Goal: Transaction & Acquisition: Purchase product/service

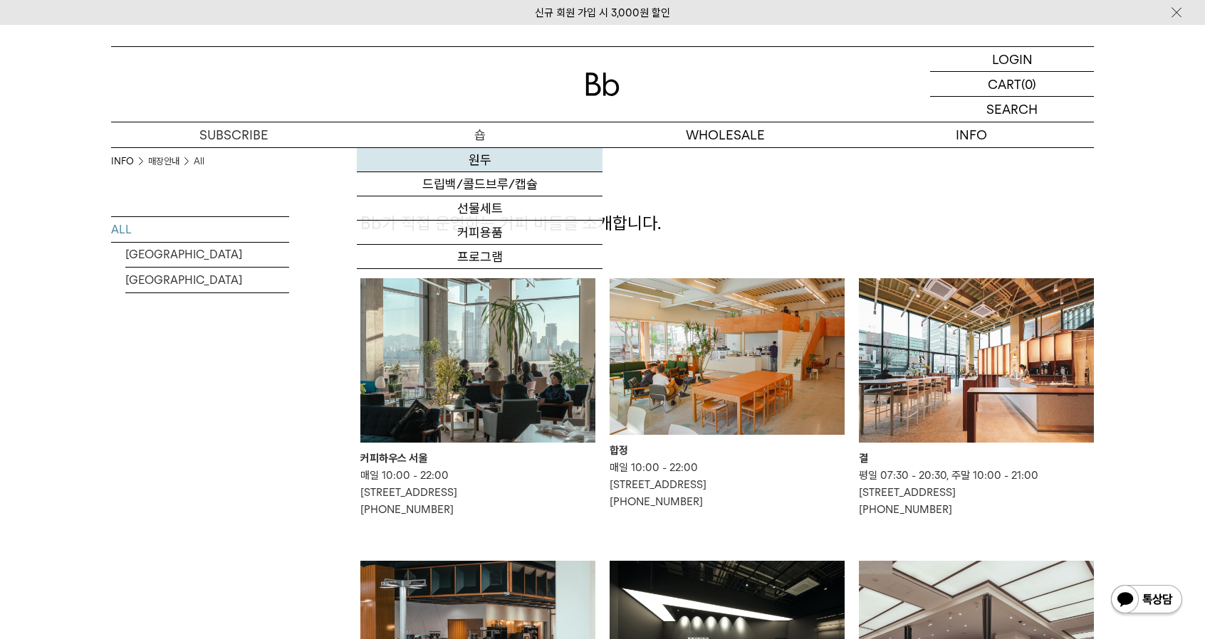
click at [494, 170] on link "원두" at bounding box center [480, 160] width 246 height 24
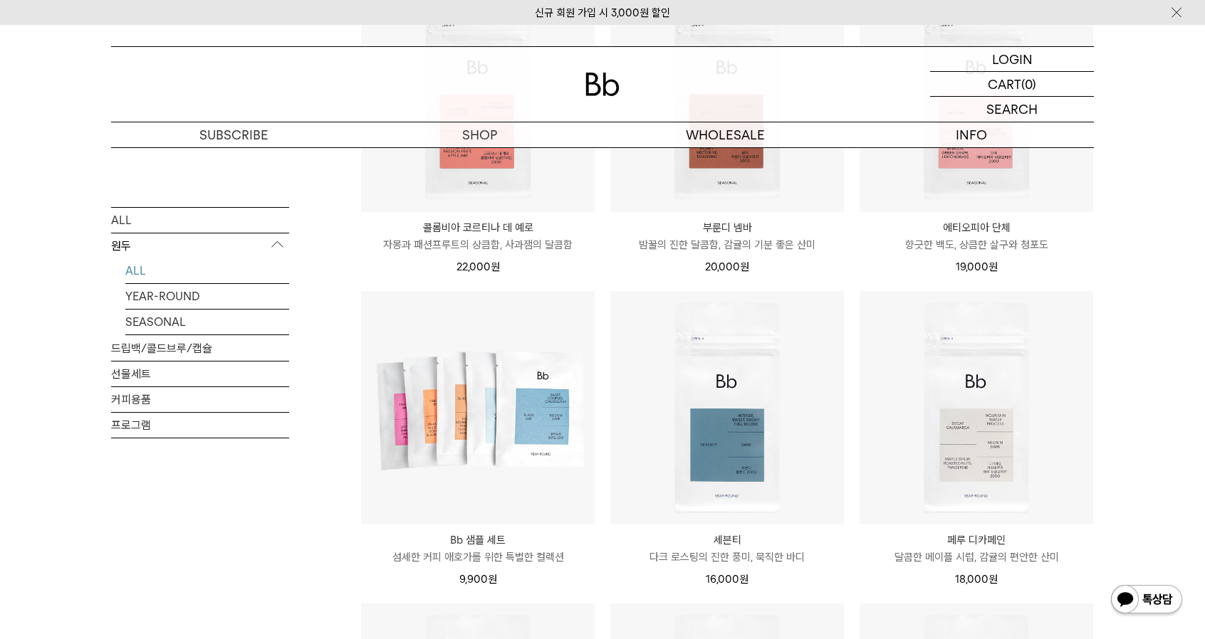
scroll to position [627, 0]
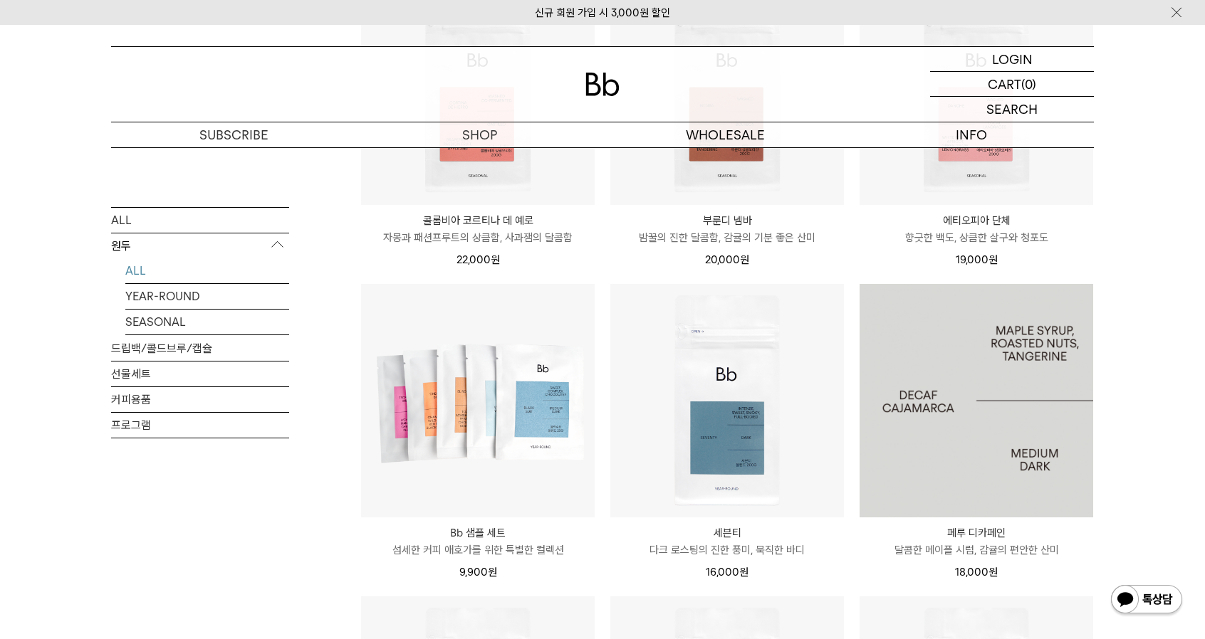
click at [983, 442] on img at bounding box center [977, 401] width 234 height 234
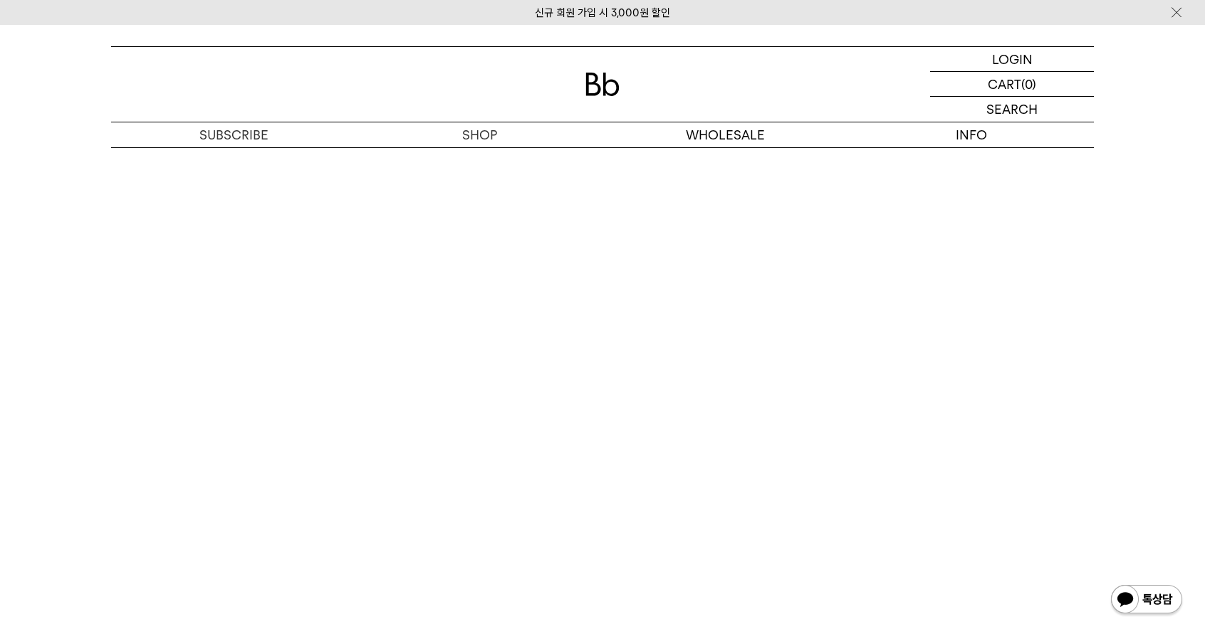
scroll to position [2382, 0]
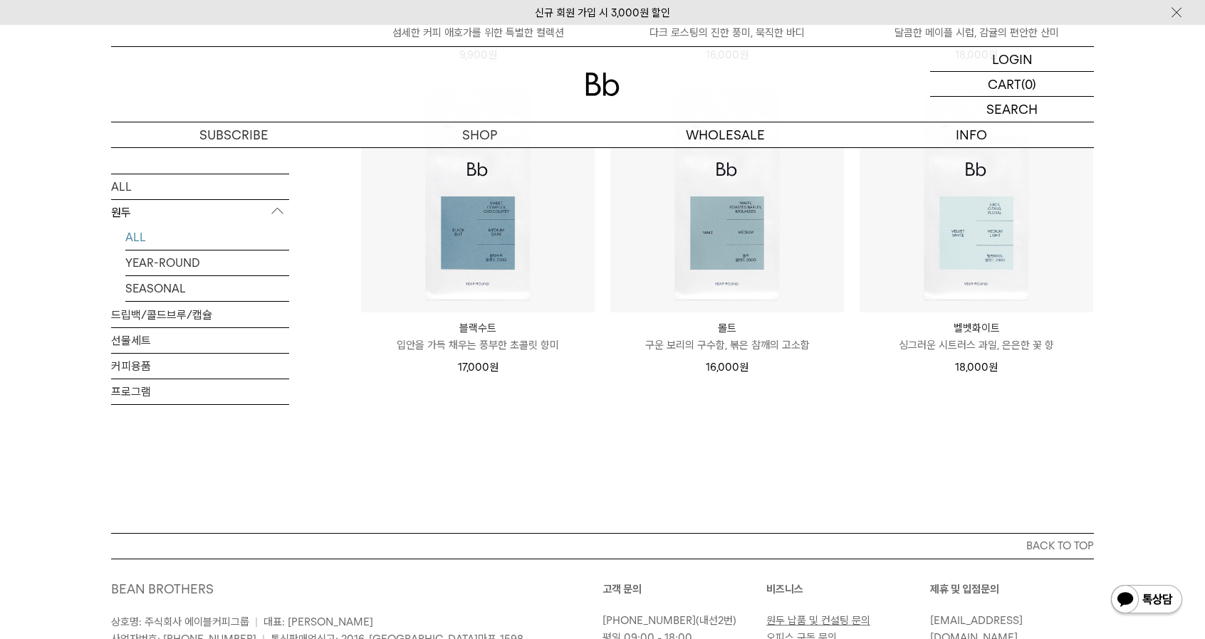
scroll to position [1145, 0]
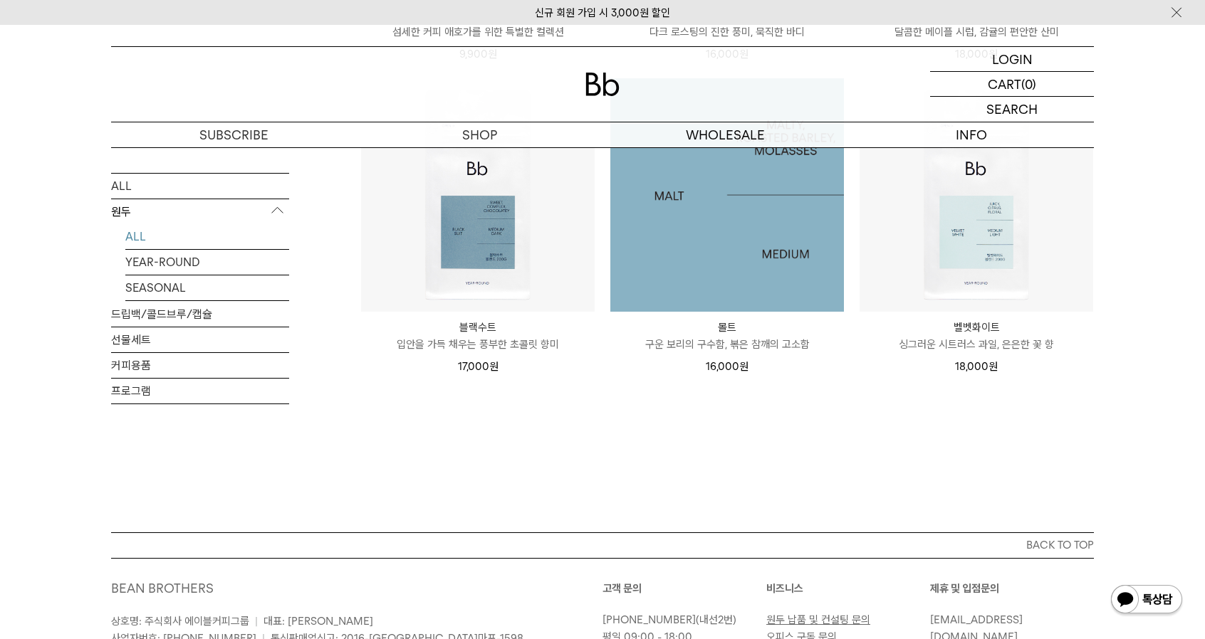
click at [793, 184] on img at bounding box center [727, 195] width 234 height 234
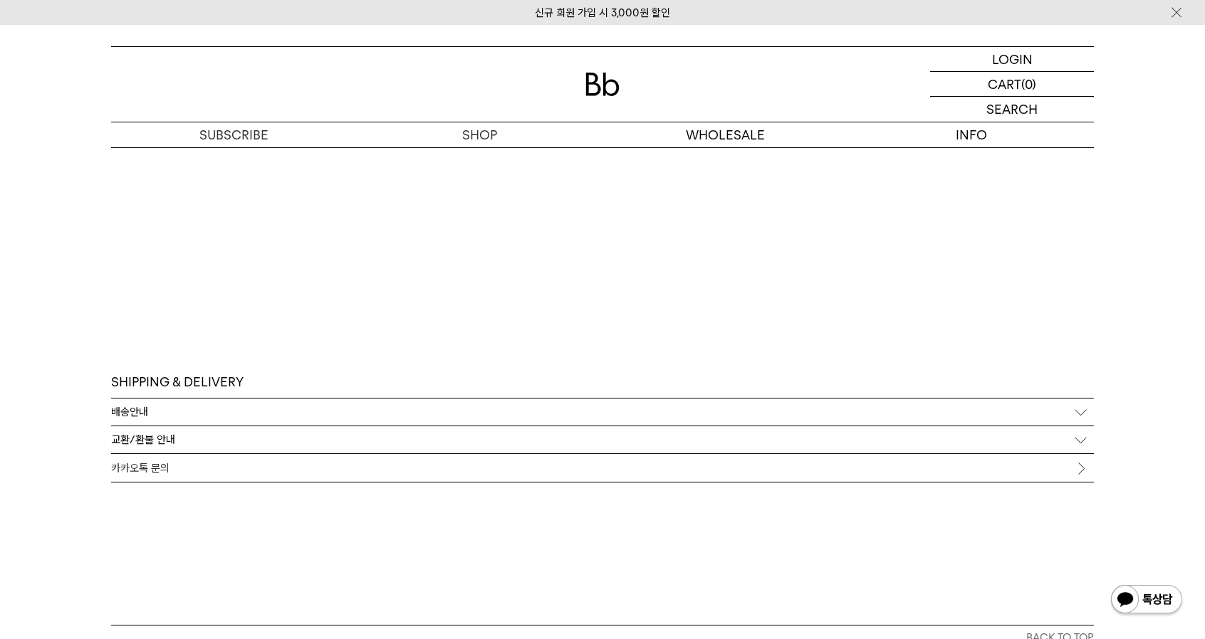
scroll to position [3535, 0]
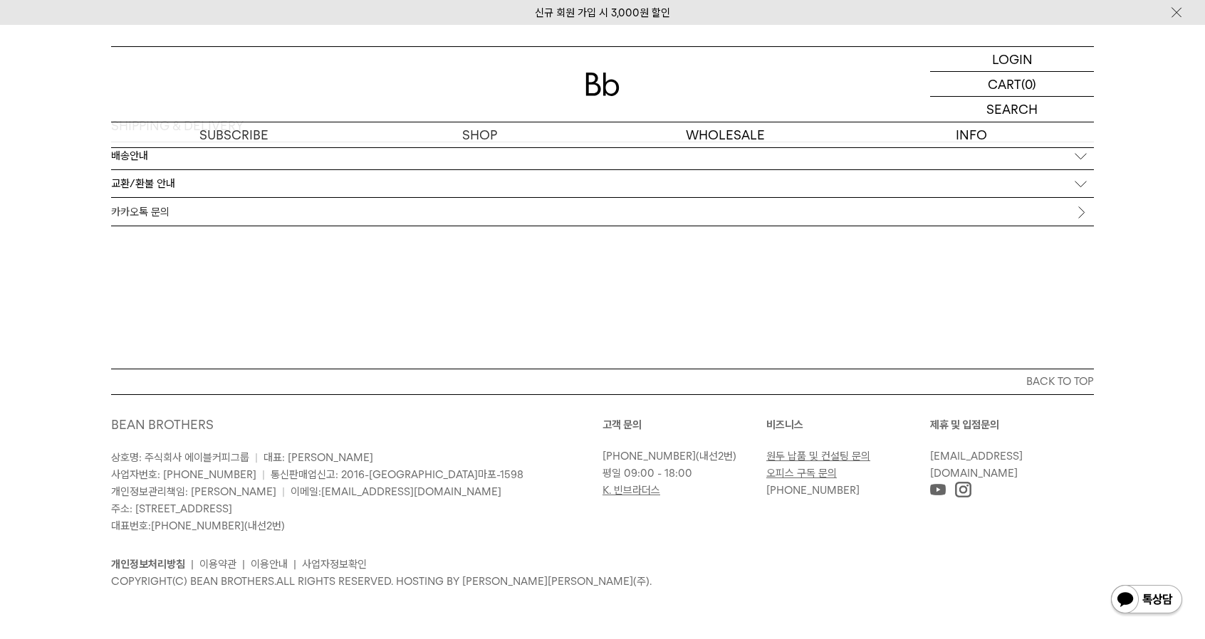
click at [963, 492] on div "고객 문의 [PHONE_NUMBER] (내선2번) 평일 09:00 - 18:00 K. 빈브라더스 [GEOGRAPHIC_DATA] 원두 납품 및…" at bounding box center [847, 476] width 491 height 118
click at [963, 492] on img at bounding box center [963, 490] width 16 height 16
